Goal: Task Accomplishment & Management: Manage account settings

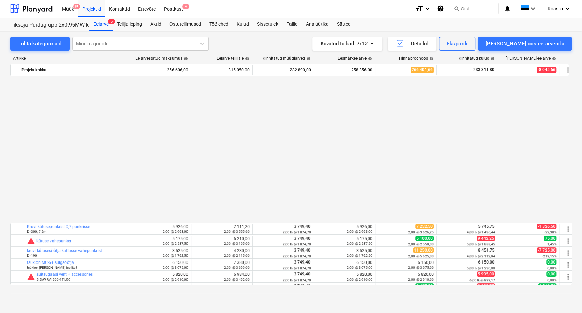
scroll to position [387, 0]
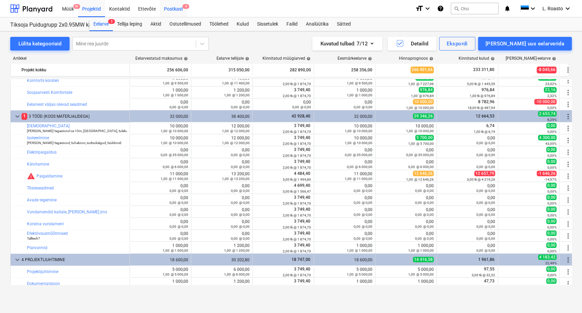
click at [171, 4] on div "Postkast 4" at bounding box center [173, 8] width 27 height 17
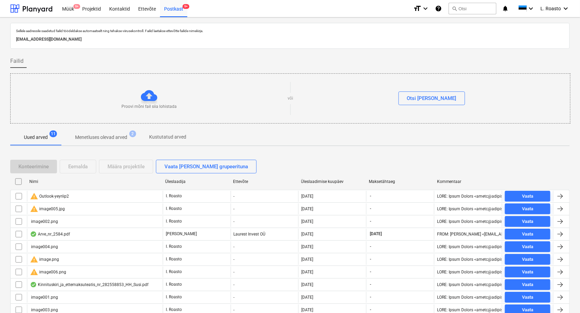
click at [17, 178] on input "checkbox" at bounding box center [18, 181] width 11 height 11
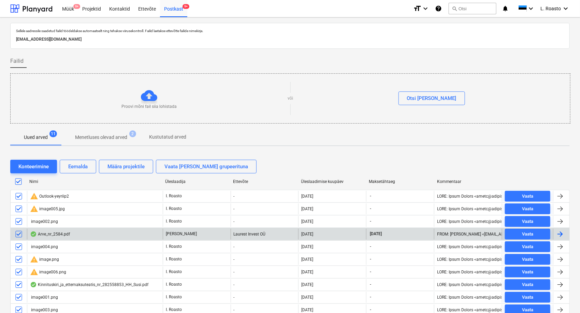
click at [19, 234] on input "checkbox" at bounding box center [18, 234] width 11 height 11
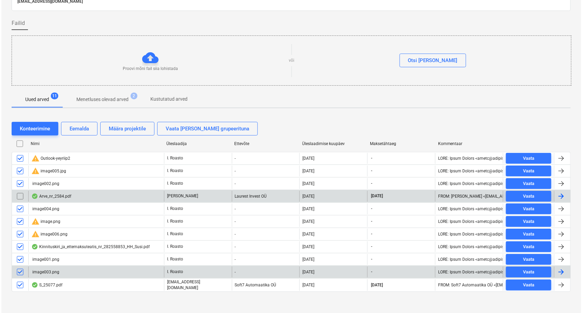
scroll to position [40, 0]
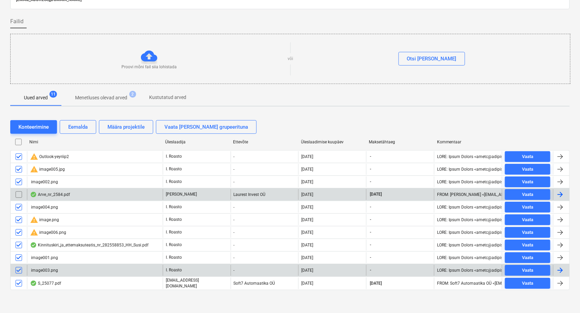
drag, startPoint x: 19, startPoint y: 282, endPoint x: 37, endPoint y: 265, distance: 24.4
click at [19, 282] on input "checkbox" at bounding box center [18, 283] width 11 height 11
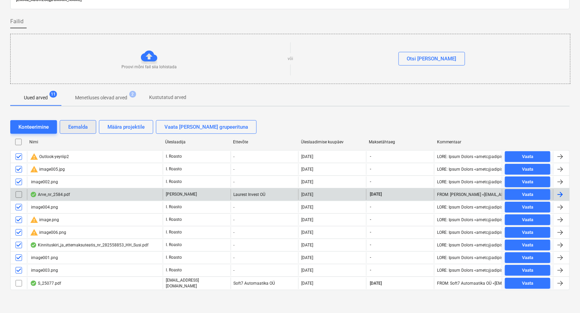
click at [83, 130] on div "Eemalda" at bounding box center [77, 126] width 19 height 9
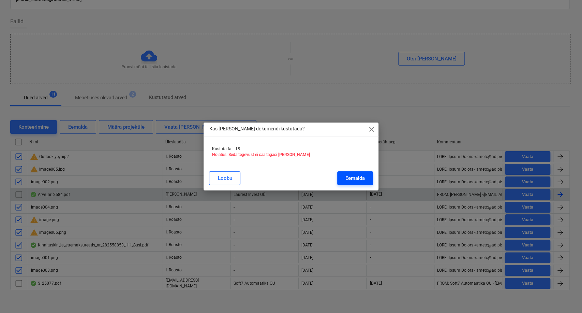
click at [366, 175] on button "Eemalda" at bounding box center [355, 178] width 36 height 14
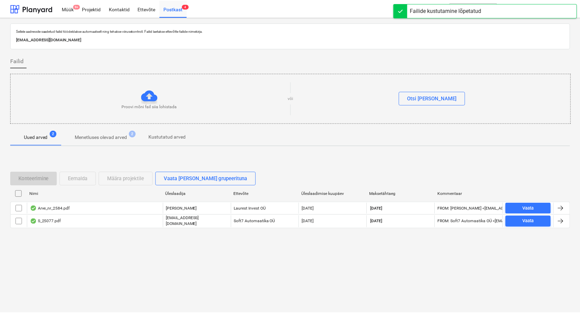
scroll to position [0, 0]
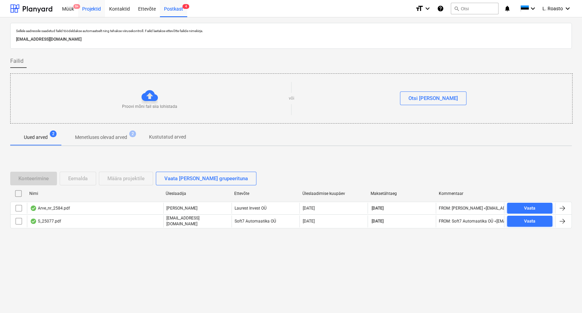
click at [93, 10] on div "Projektid" at bounding box center [91, 8] width 27 height 17
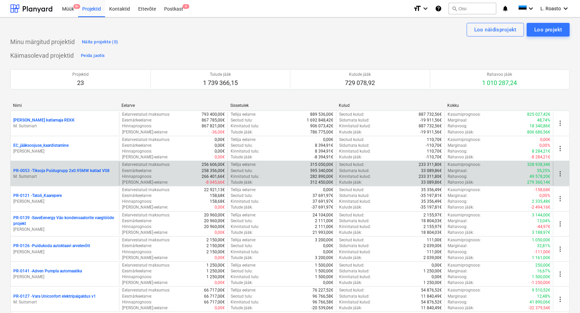
click at [74, 171] on p "PR-0053 - Tiksoja Puidugrupp 2x0.95MW katlad V08" at bounding box center [61, 171] width 96 height 6
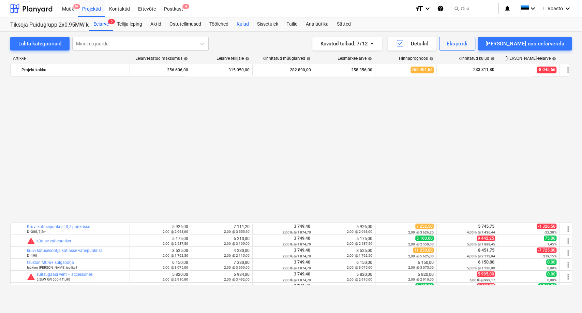
click at [247, 23] on div "Kulud" at bounding box center [243, 24] width 20 height 14
